Goal: Task Accomplishment & Management: Manage account settings

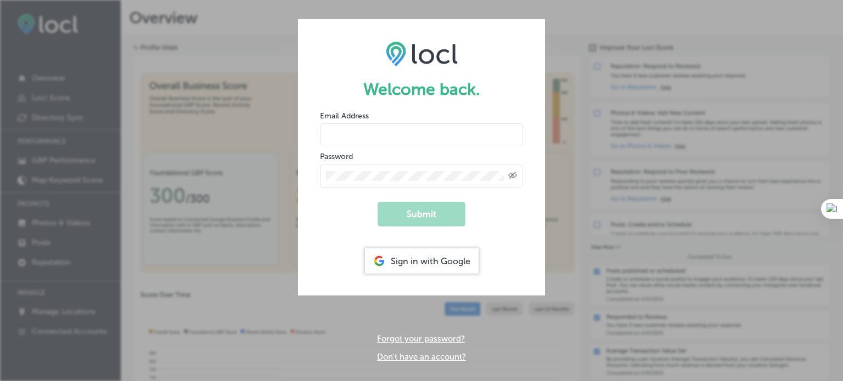
type input "[PERSON_NAME][EMAIL_ADDRESS][DOMAIN_NAME]"
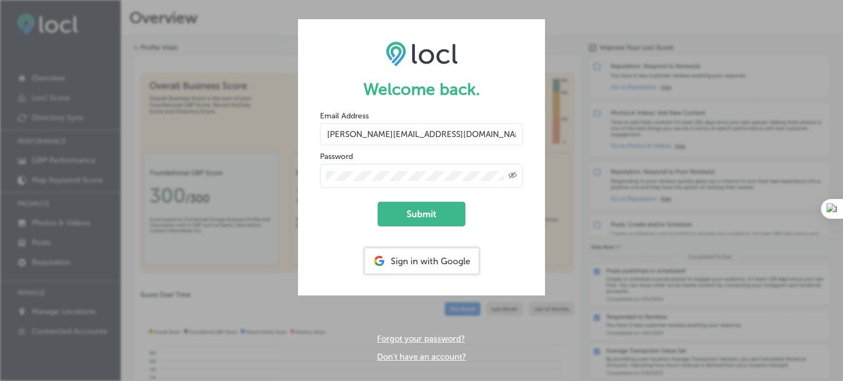
click at [337, 215] on form "Welcome back. Email Address [PERSON_NAME][EMAIL_ADDRESS][DOMAIN_NAME] Password …" at bounding box center [421, 157] width 247 height 277
click at [410, 213] on button "Submit" at bounding box center [421, 214] width 88 height 25
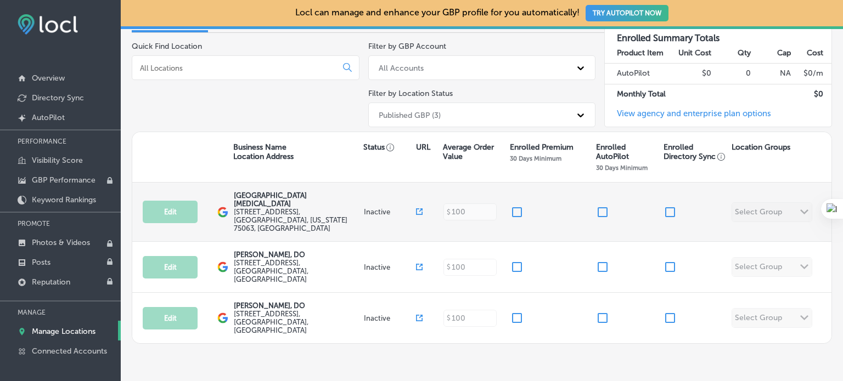
scroll to position [116, 0]
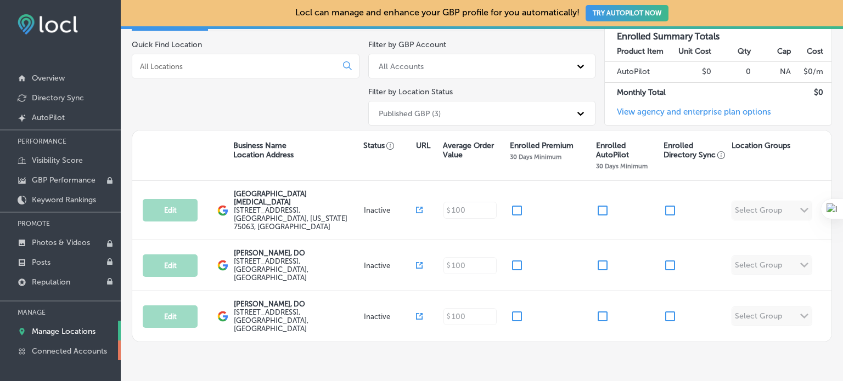
click at [68, 348] on p "Connected Accounts" at bounding box center [69, 351] width 75 height 9
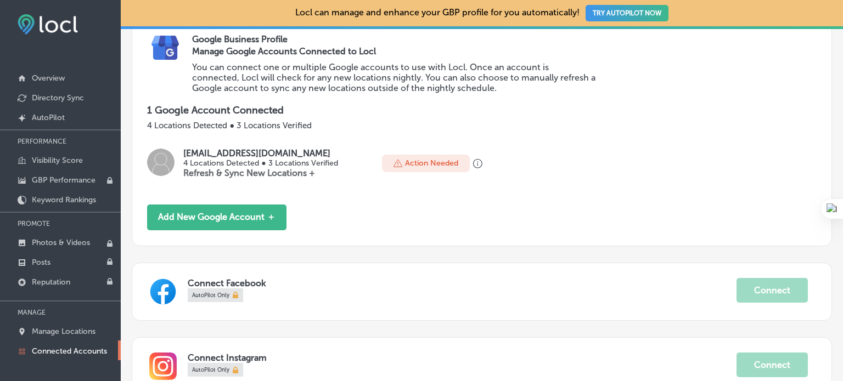
scroll to position [165, 0]
click at [48, 72] on link "Overview" at bounding box center [60, 77] width 121 height 20
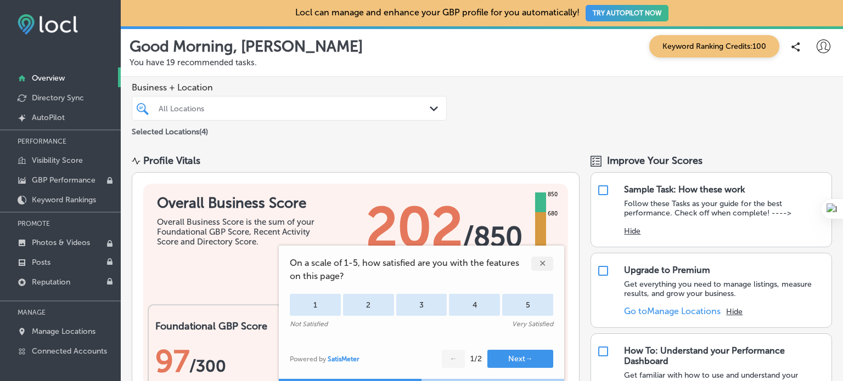
click at [816, 44] on icon at bounding box center [823, 47] width 14 height 14
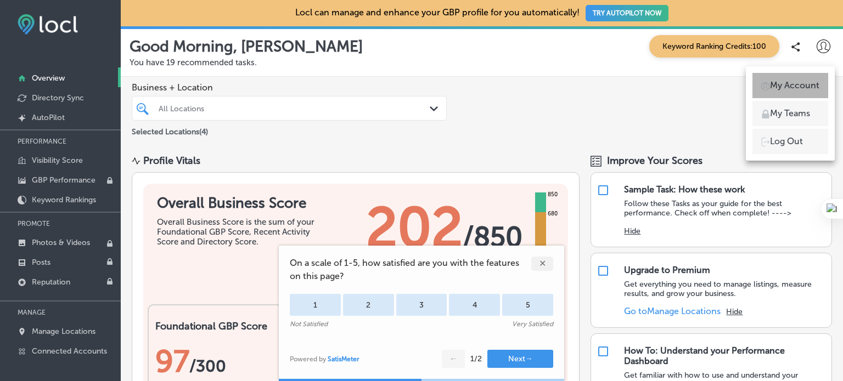
click at [798, 86] on p "My Account" at bounding box center [794, 85] width 49 height 13
select select "US"
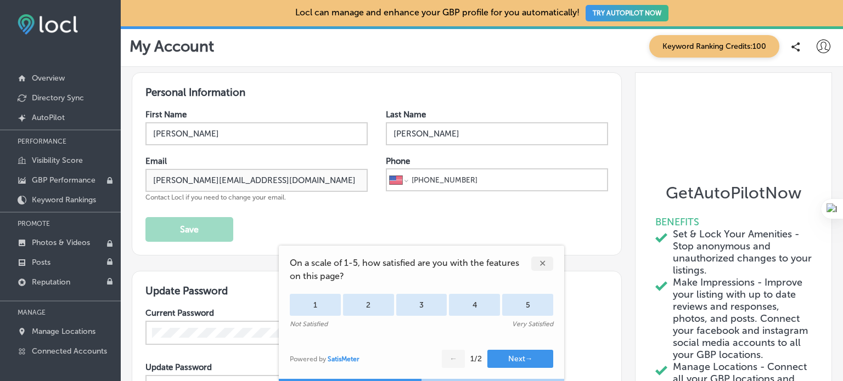
click at [540, 263] on div "✕" at bounding box center [542, 264] width 22 height 14
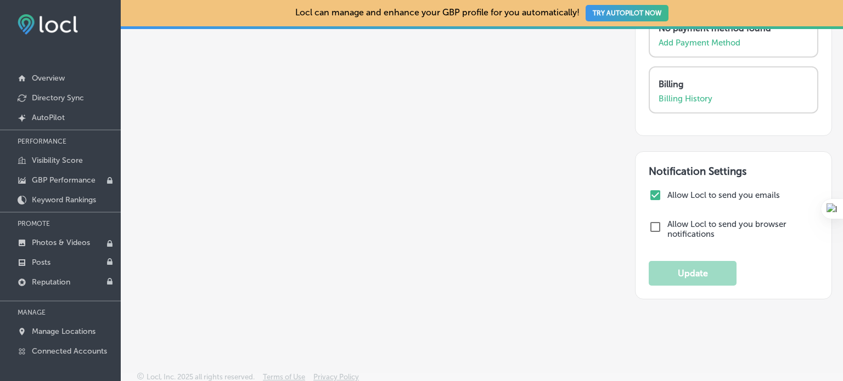
scroll to position [636, 0]
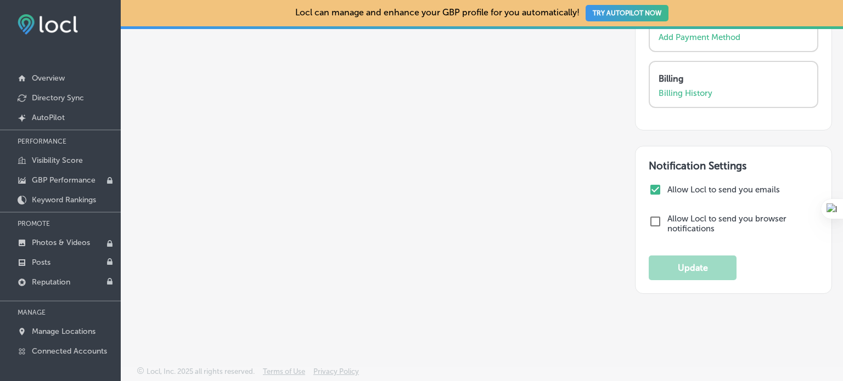
click at [651, 186] on input "checkbox" at bounding box center [655, 189] width 13 height 13
checkbox input "false"
click at [694, 268] on button "Update" at bounding box center [693, 268] width 88 height 25
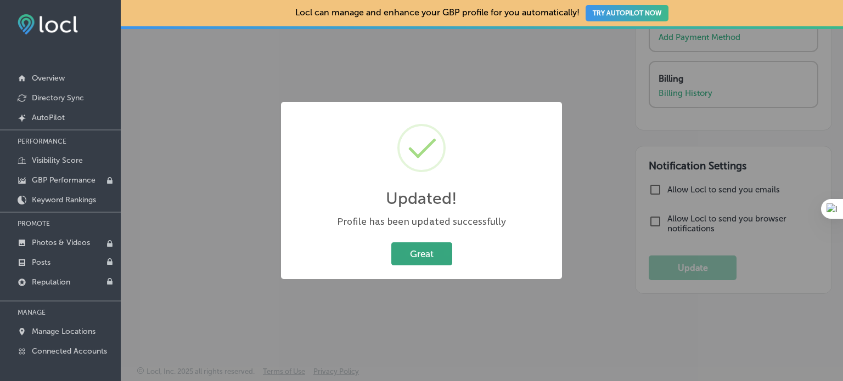
click at [416, 253] on button "Great" at bounding box center [421, 254] width 61 height 22
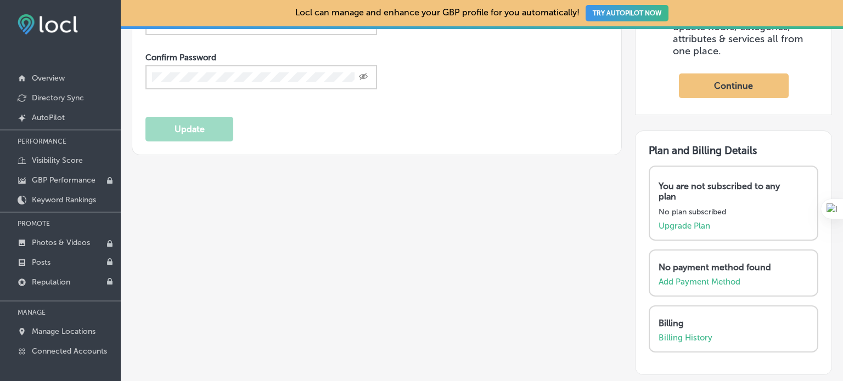
scroll to position [362, 0]
